Goal: Task Accomplishment & Management: Manage account settings

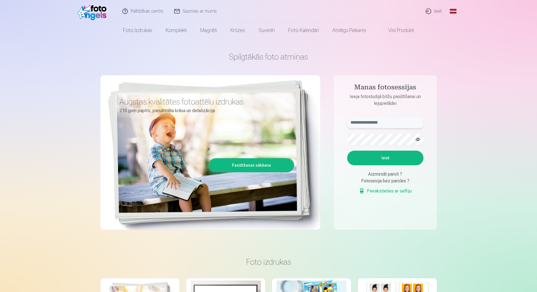
click at [361, 119] on input "text" at bounding box center [385, 122] width 76 height 11
type input "**********"
click at [347, 150] on button "Ieiet" at bounding box center [385, 157] width 76 height 15
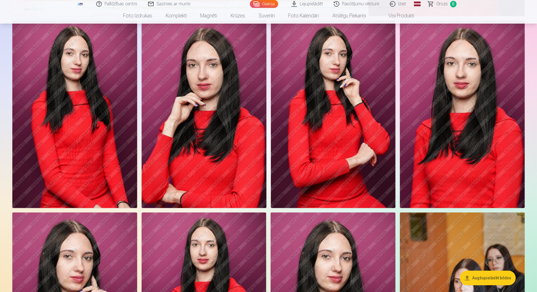
scroll to position [225, 0]
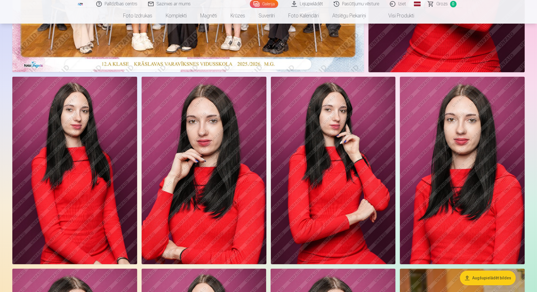
click at [253, 124] on img at bounding box center [204, 170] width 125 height 187
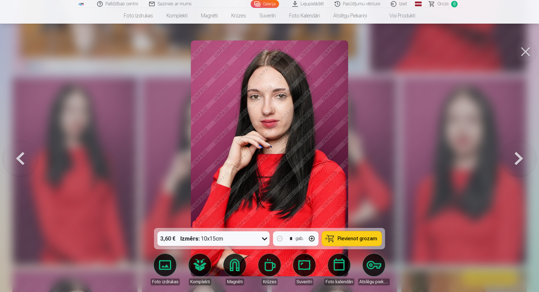
click at [529, 53] on button at bounding box center [525, 51] width 22 height 22
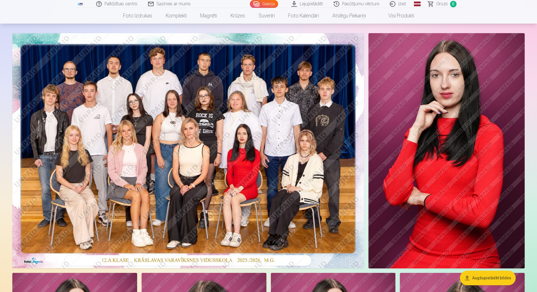
scroll to position [84, 0]
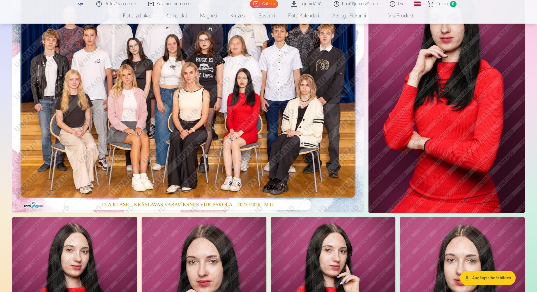
click at [470, 182] on img at bounding box center [447, 95] width 156 height 235
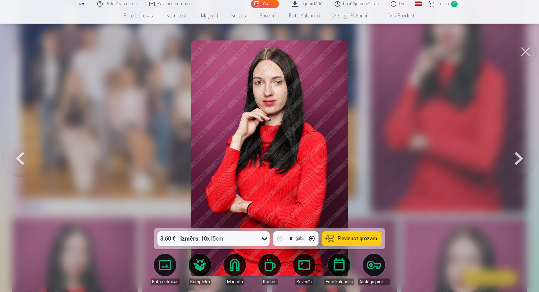
click at [519, 61] on button at bounding box center [525, 51] width 22 height 22
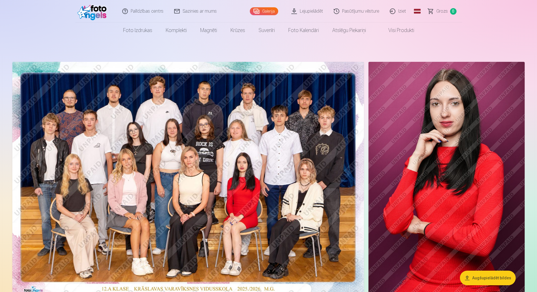
click at [410, 10] on link "Iziet" at bounding box center [398, 11] width 27 height 22
